Goal: Consume media (video, audio)

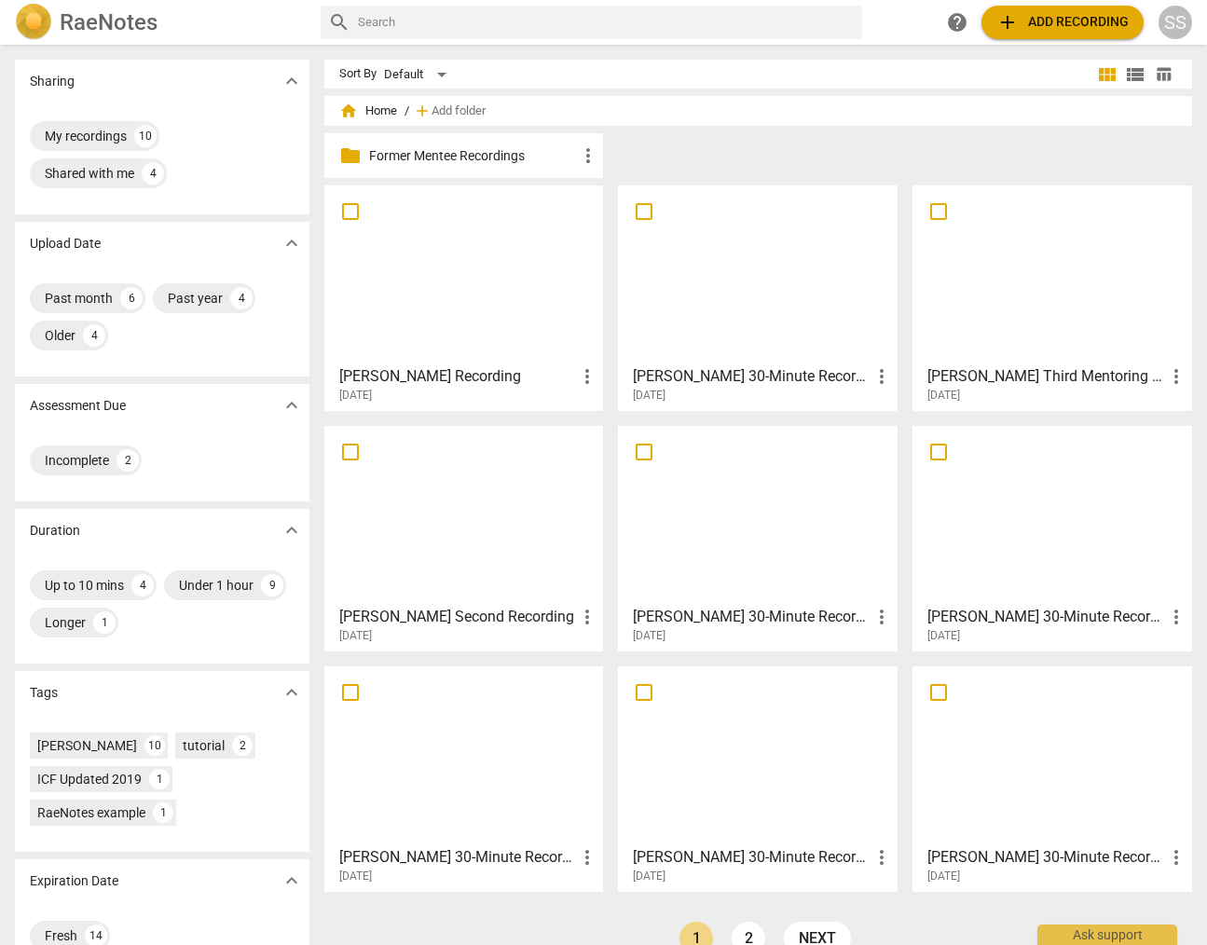
scroll to position [39, 0]
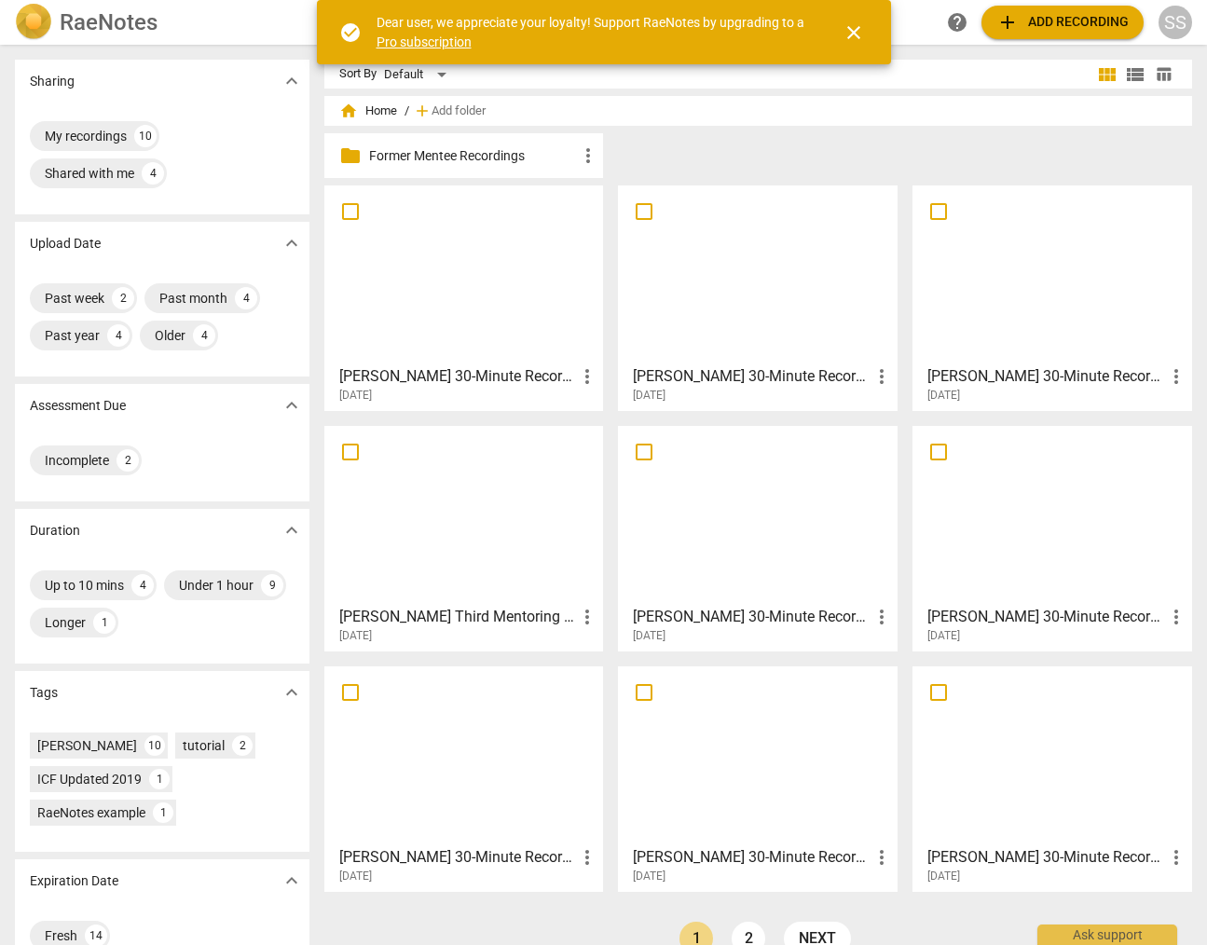
click at [471, 252] on div at bounding box center [464, 274] width 266 height 165
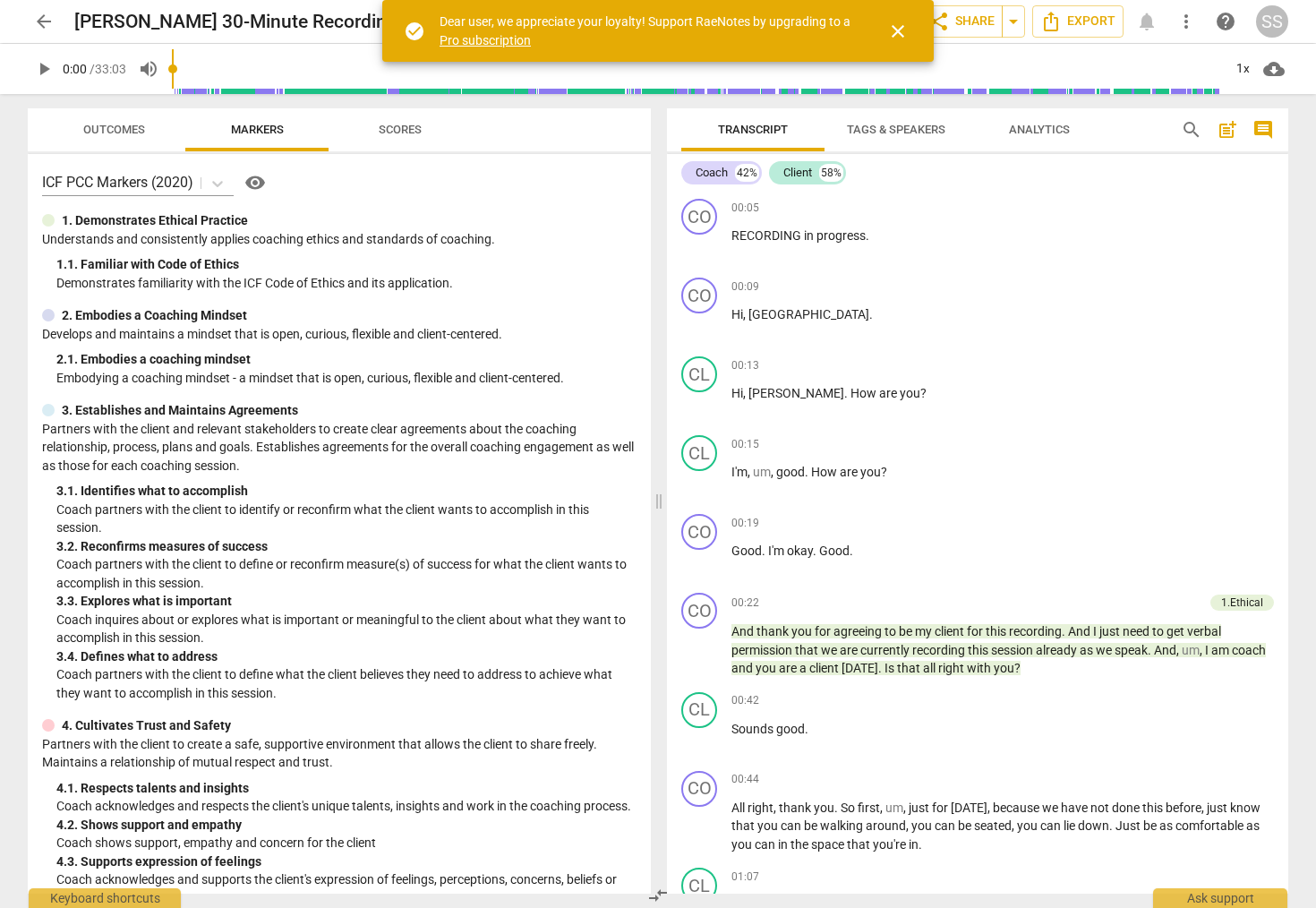
click at [51, 20] on span "arrow_back" at bounding box center [43, 21] width 21 height 21
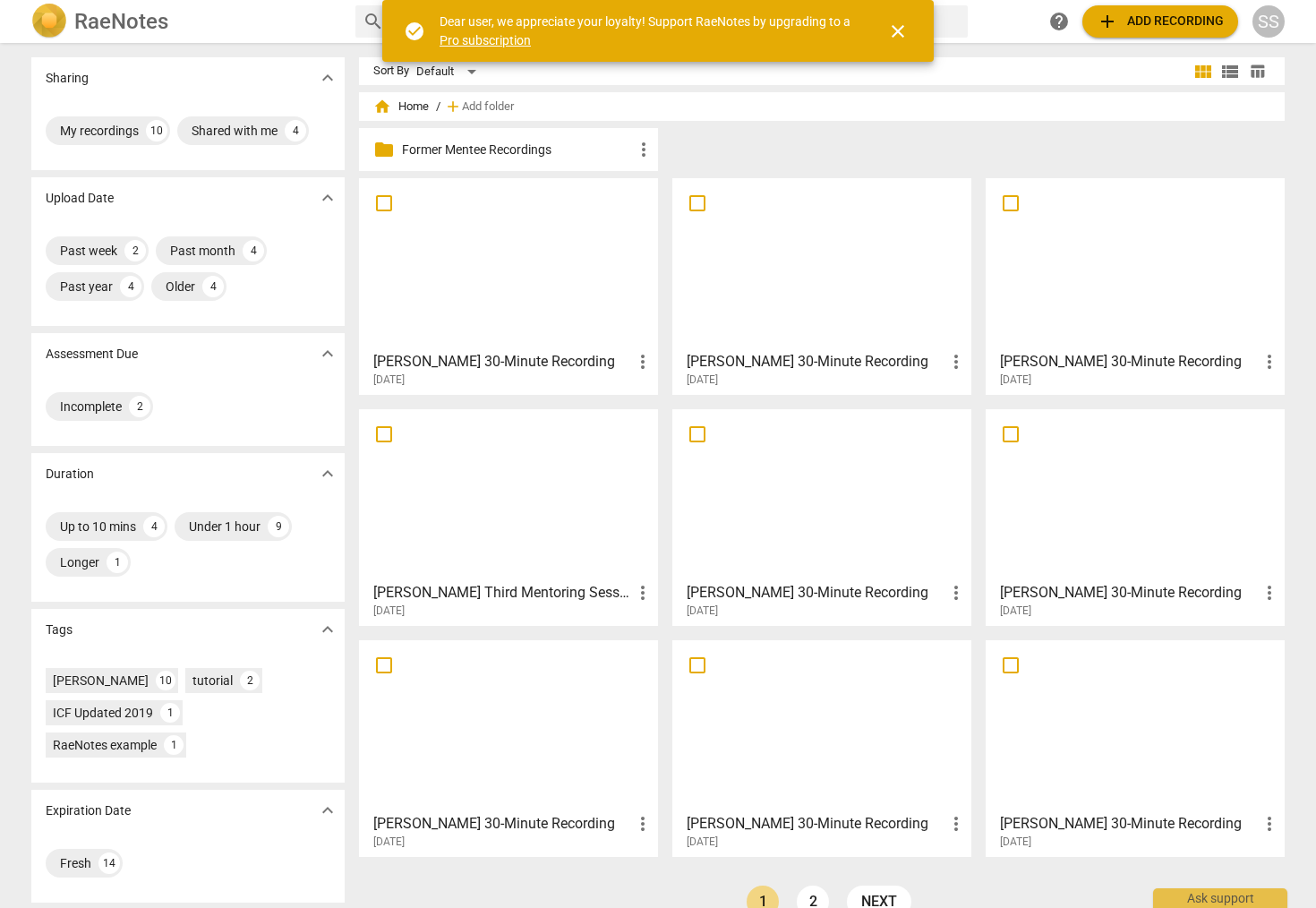
click at [837, 249] on div at bounding box center [821, 263] width 286 height 159
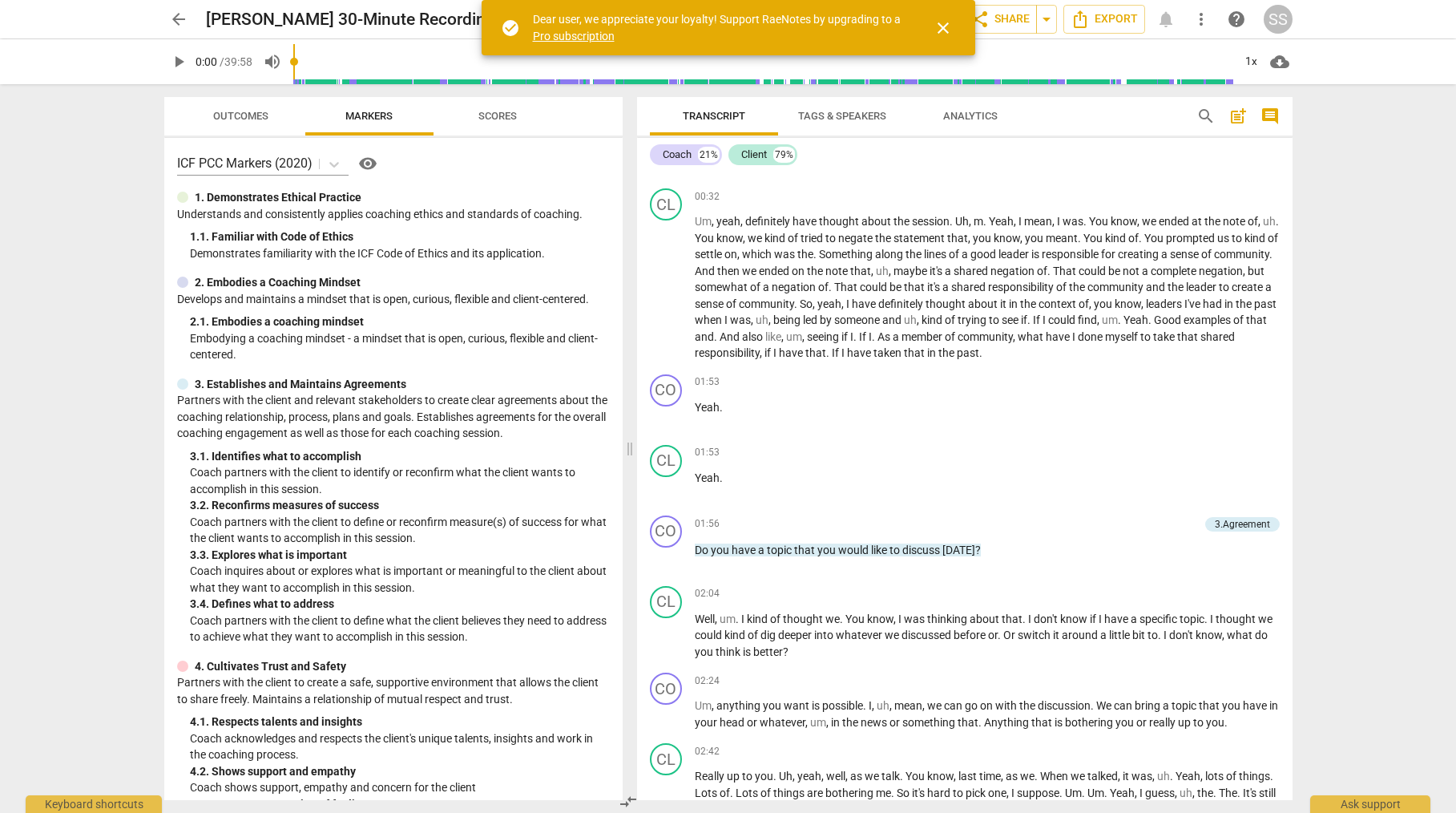
scroll to position [341, 0]
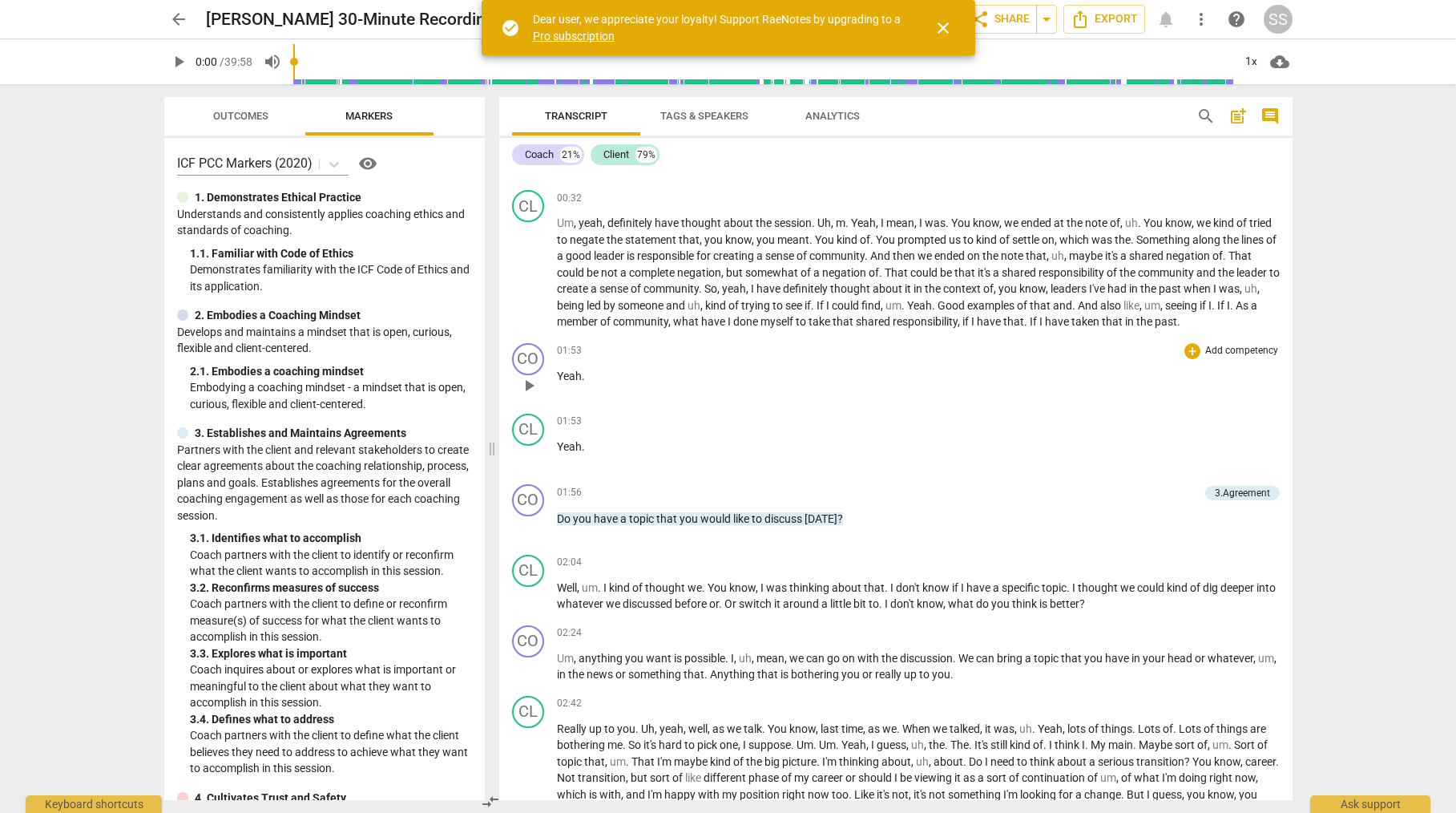
drag, startPoint x: 725, startPoint y: 303, endPoint x: 711, endPoint y: 336, distance: 35.8
click at [488, 299] on span at bounding box center [491, 448] width 9 height 729
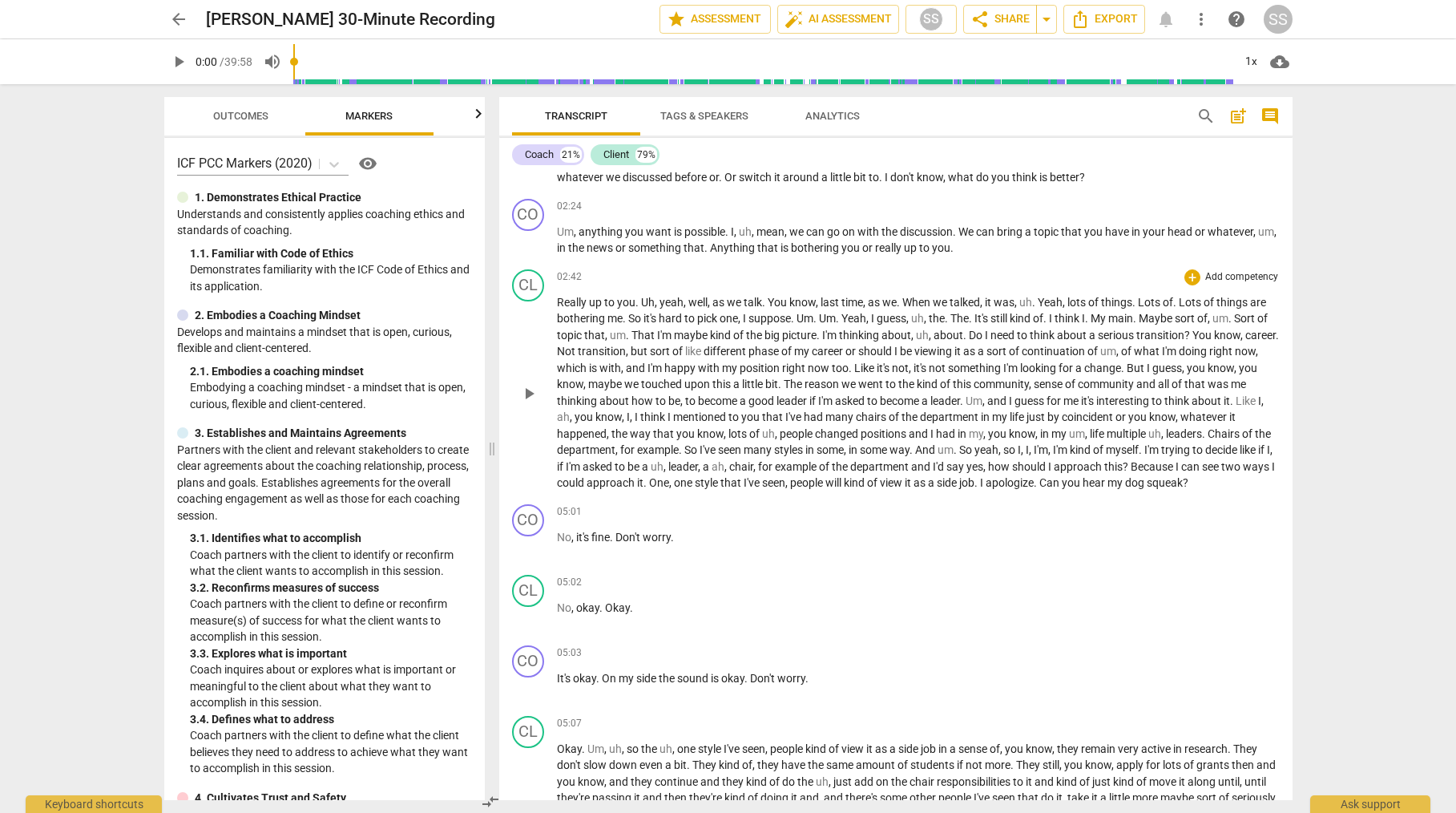
scroll to position [766, 0]
click at [536, 395] on span "play_arrow" at bounding box center [529, 395] width 19 height 19
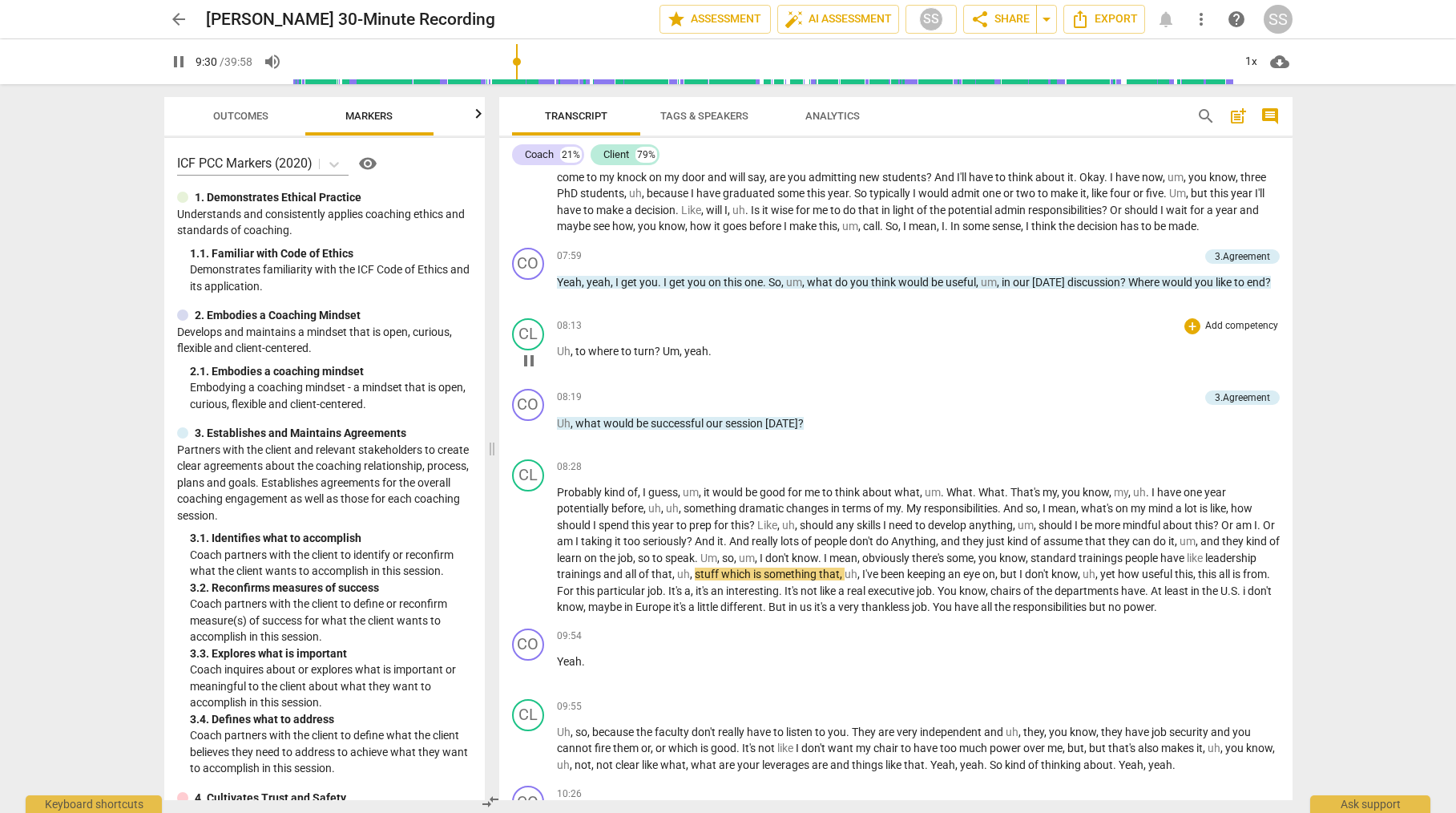
scroll to position [1629, 0]
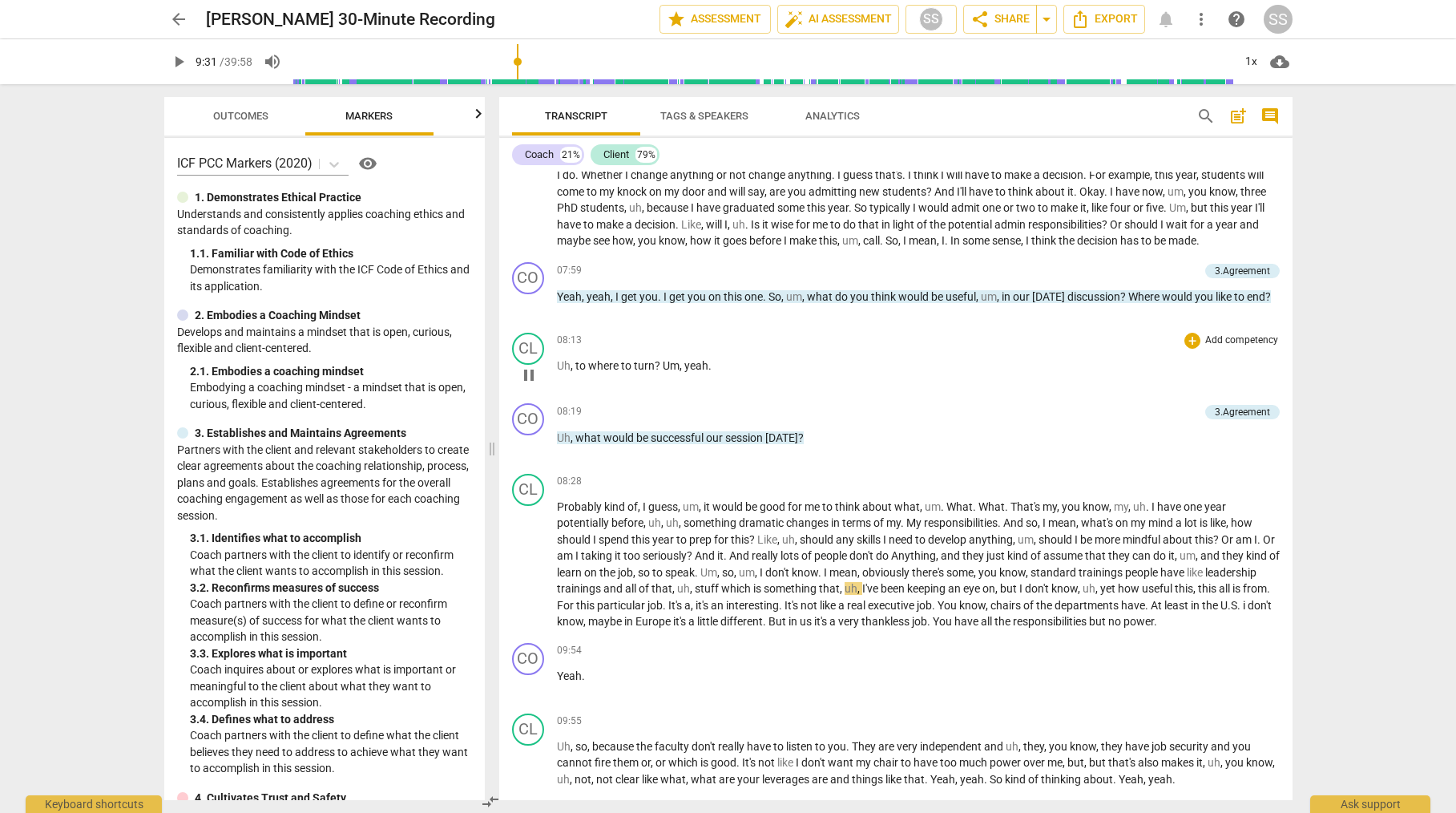
type input "572"
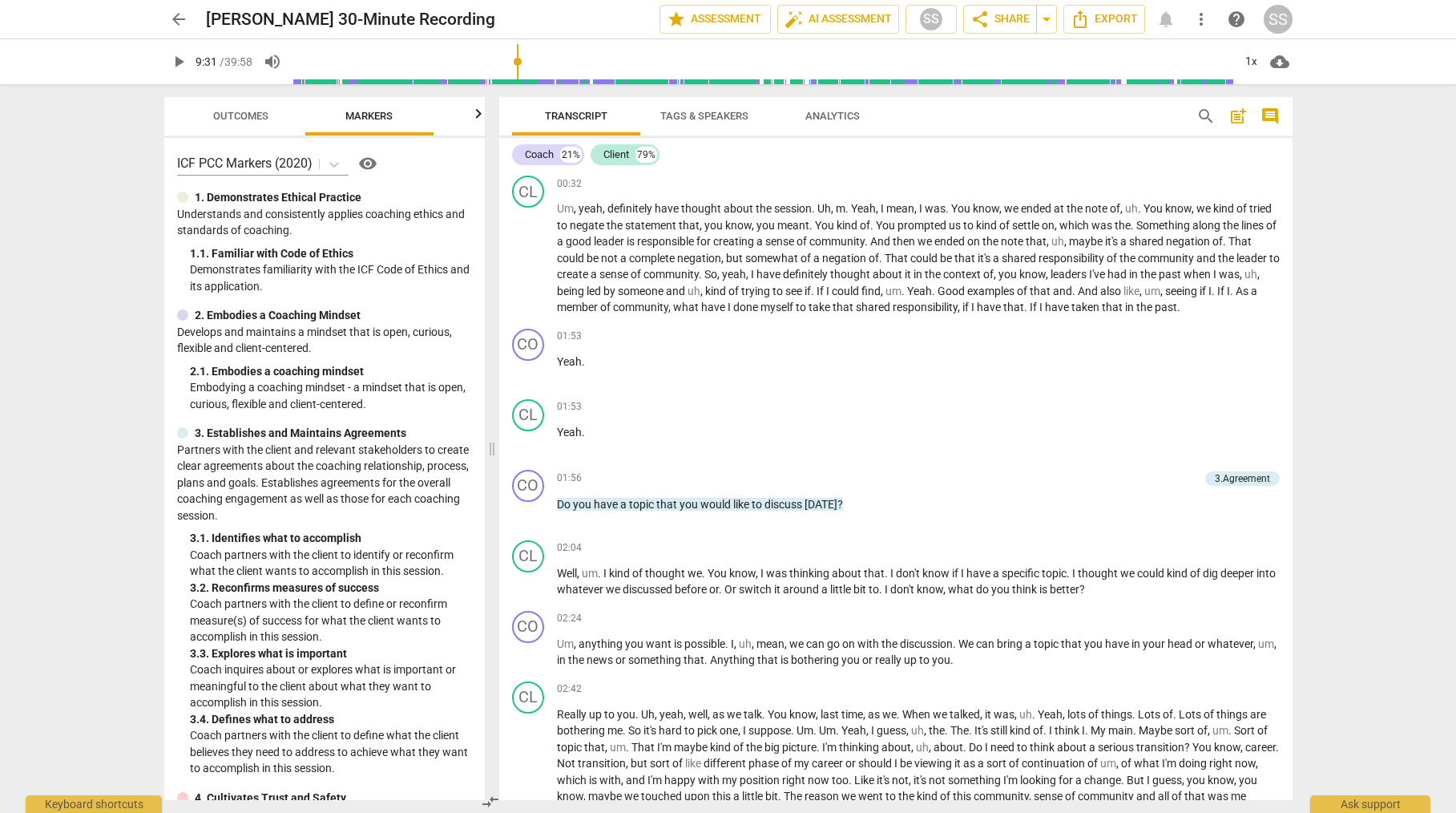
scroll to position [0, 0]
